Goal: Task Accomplishment & Management: Use online tool/utility

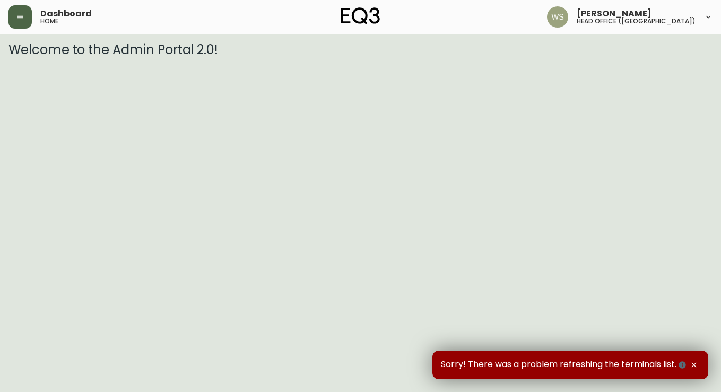
click at [14, 22] on button "button" at bounding box center [19, 16] width 23 height 23
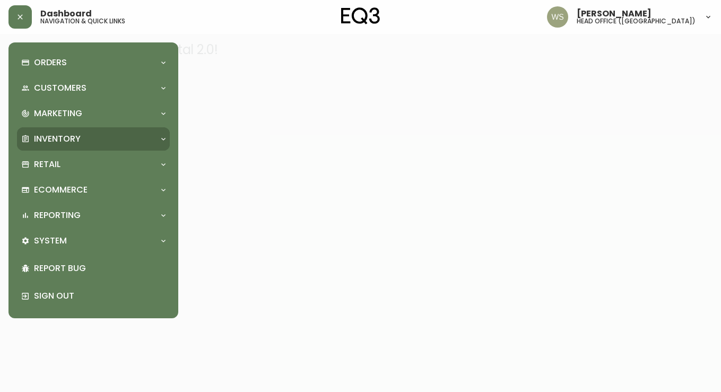
click at [56, 136] on p "Inventory" at bounding box center [57, 139] width 47 height 12
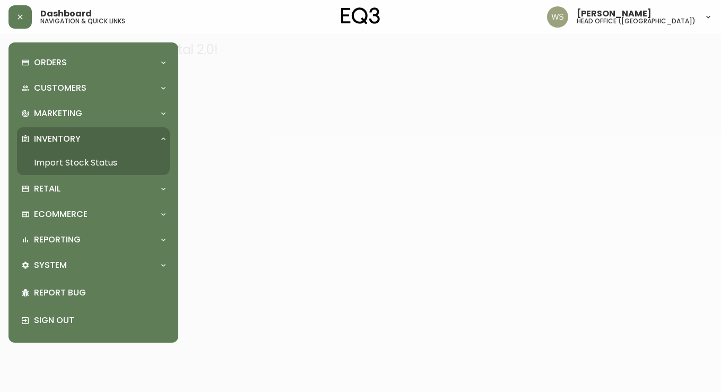
click at [56, 159] on link "Import Stock Status" at bounding box center [93, 163] width 153 height 24
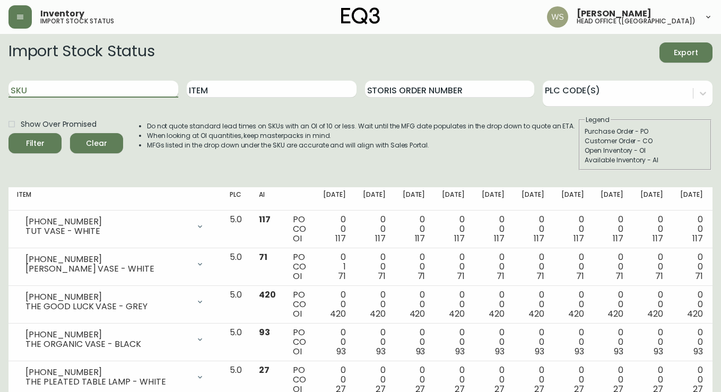
click at [90, 90] on input "SKU" at bounding box center [93, 89] width 170 height 17
paste input "[PHONE_NUMBER]"
type input "[PHONE_NUMBER]"
click at [8, 133] on button "Filter" at bounding box center [34, 143] width 53 height 20
